Goal: Transaction & Acquisition: Register for event/course

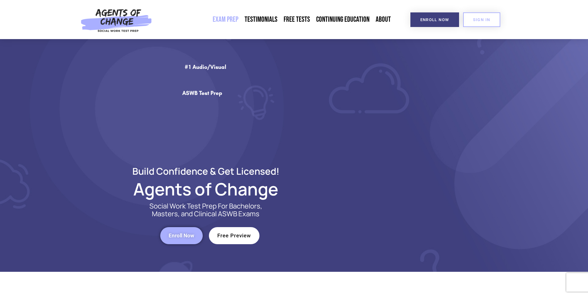
click at [242, 15] on link "Exam Prep" at bounding box center [226, 19] width 32 height 14
click at [228, 18] on link "Exam Prep" at bounding box center [226, 19] width 32 height 14
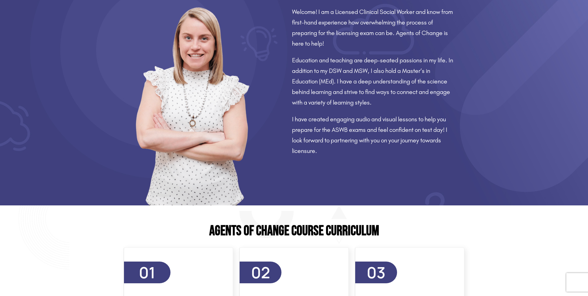
scroll to position [614, 0]
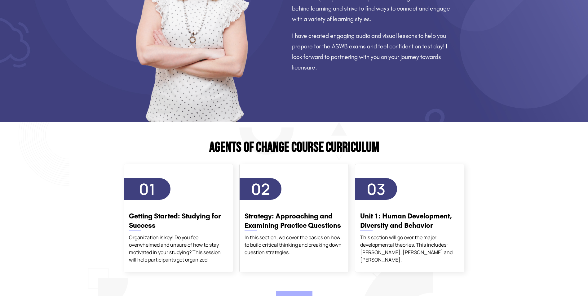
scroll to position [682, 0]
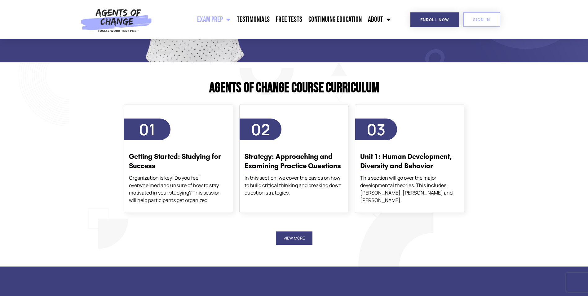
click at [302, 238] on button "View More" at bounding box center [294, 237] width 37 height 13
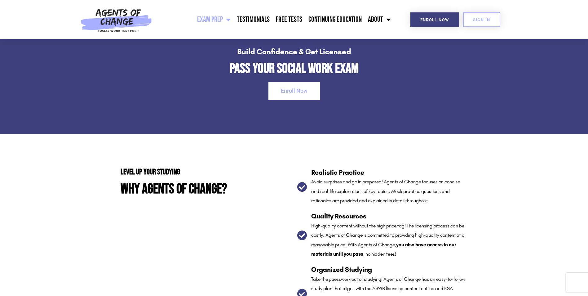
scroll to position [1178, 0]
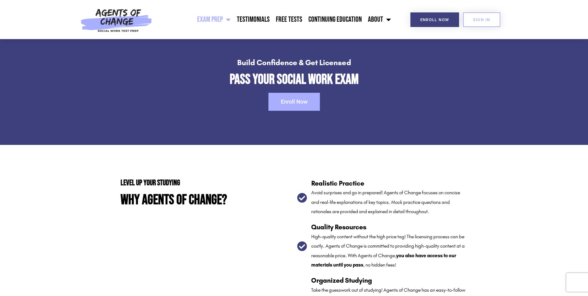
click at [293, 102] on span "Enroll Now" at bounding box center [294, 102] width 27 height 6
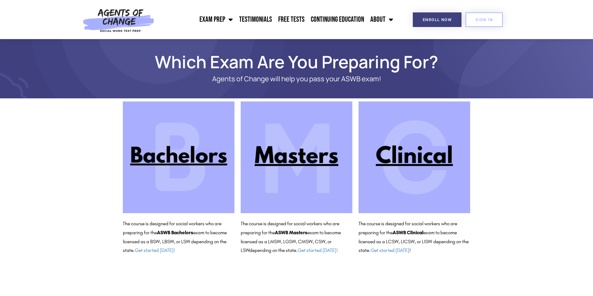
click at [189, 162] on img at bounding box center [179, 157] width 112 height 112
click at [520, 143] on section "The course is designed for social workers who are preparing for the ASWB Bachel…" at bounding box center [296, 178] width 593 height 160
drag, startPoint x: 580, startPoint y: 0, endPoint x: 586, endPoint y: 26, distance: 26.8
click at [586, 26] on header "Exam Prep BSW Exam Prep: ASWB Bachelors Level Exam LMSW Exam Prep: ASWB Masters…" at bounding box center [296, 19] width 593 height 39
drag, startPoint x: 572, startPoint y: 0, endPoint x: 429, endPoint y: 2, distance: 143.2
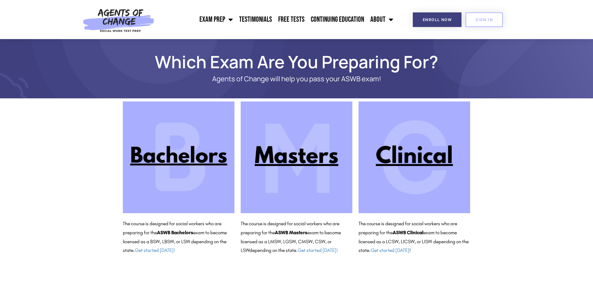
click at [421, 0] on div "Enroll Now" at bounding box center [428, 19] width 65 height 39
drag, startPoint x: 552, startPoint y: 0, endPoint x: 423, endPoint y: 2, distance: 129.0
click at [423, 2] on div "Enroll Now" at bounding box center [428, 19] width 65 height 39
